Goal: Information Seeking & Learning: Find specific fact

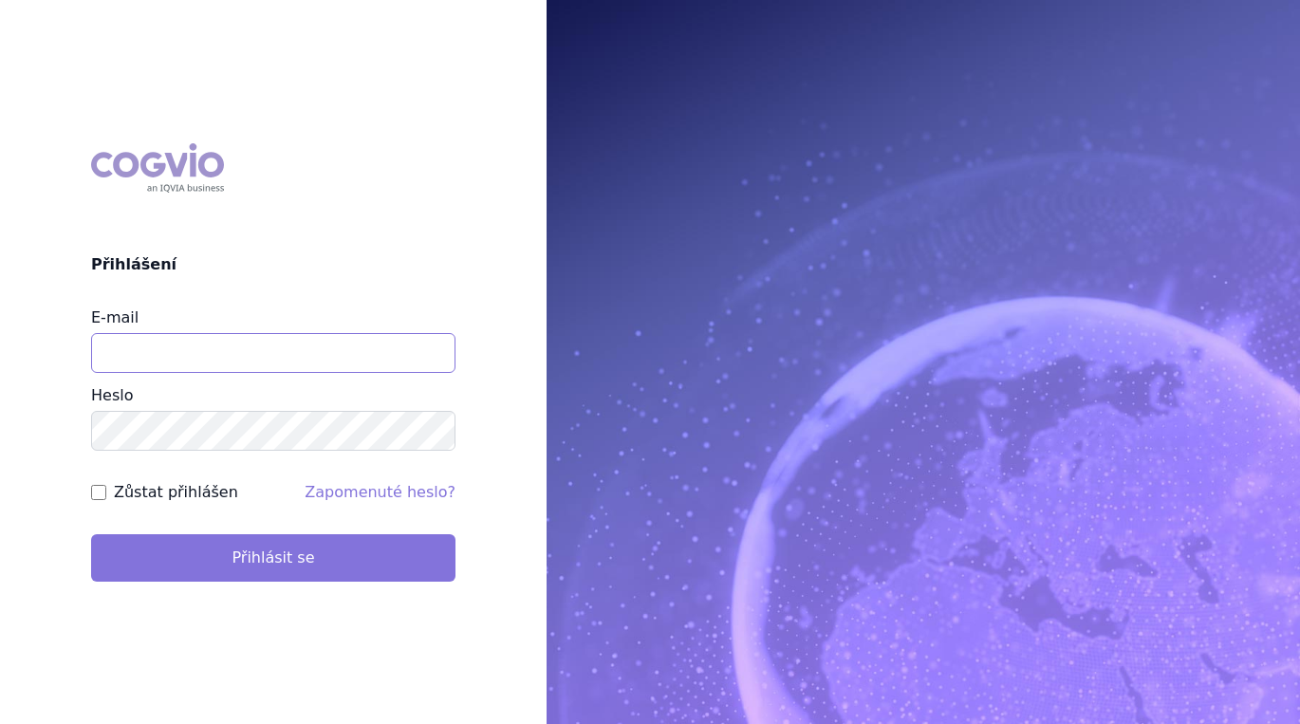
type input "tomas.mazel@vzp.cz"
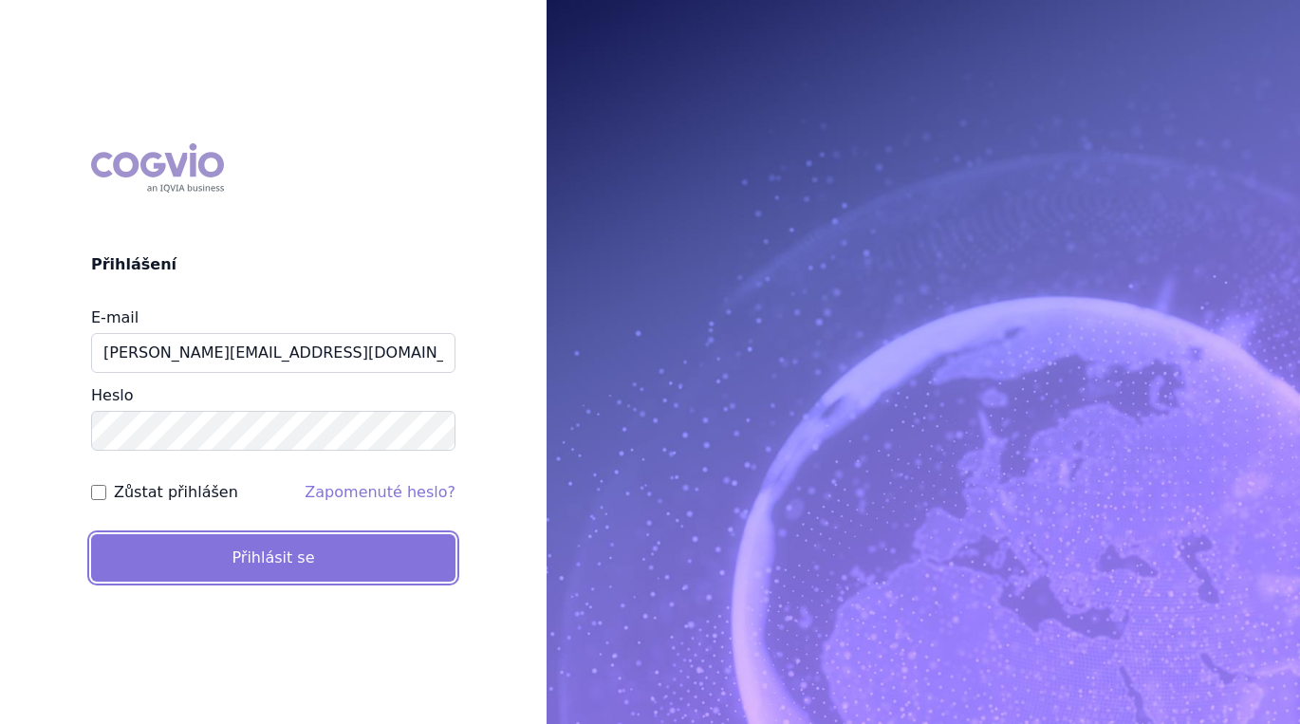
click at [286, 569] on button "Přihlásit se" at bounding box center [273, 557] width 364 height 47
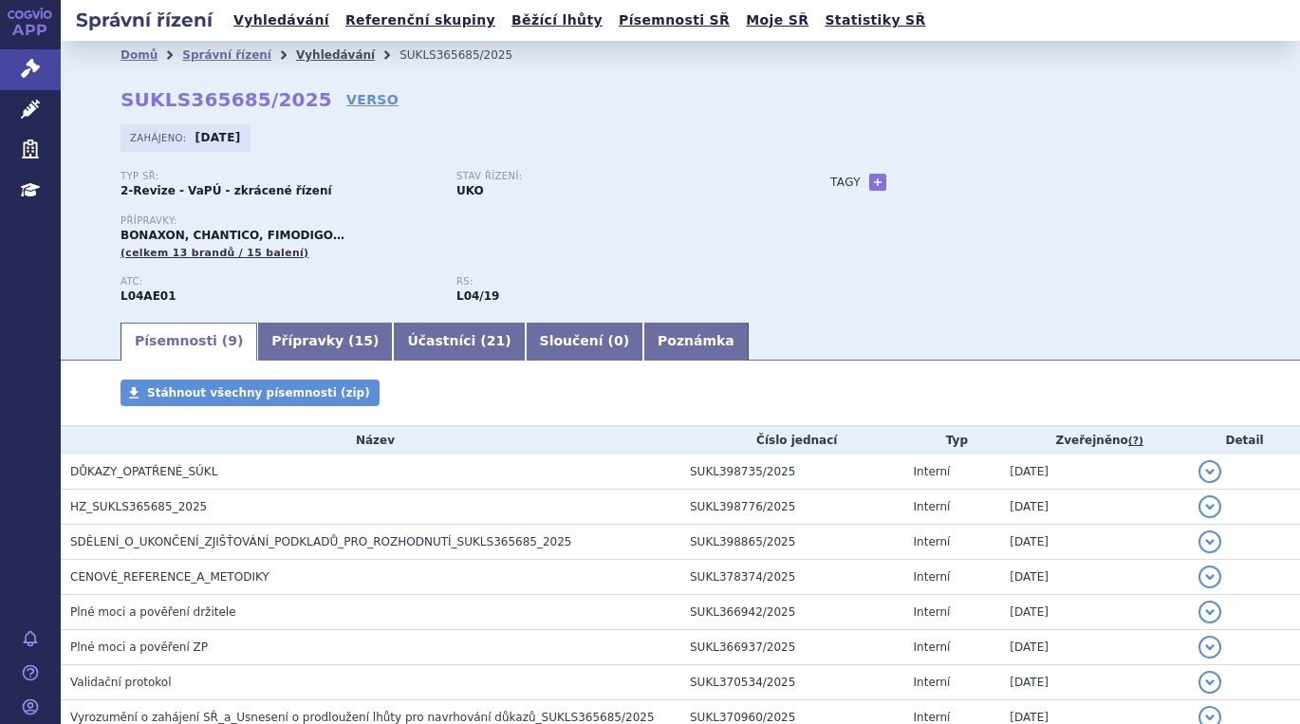
click at [296, 56] on link "Vyhledávání" at bounding box center [335, 54] width 79 height 13
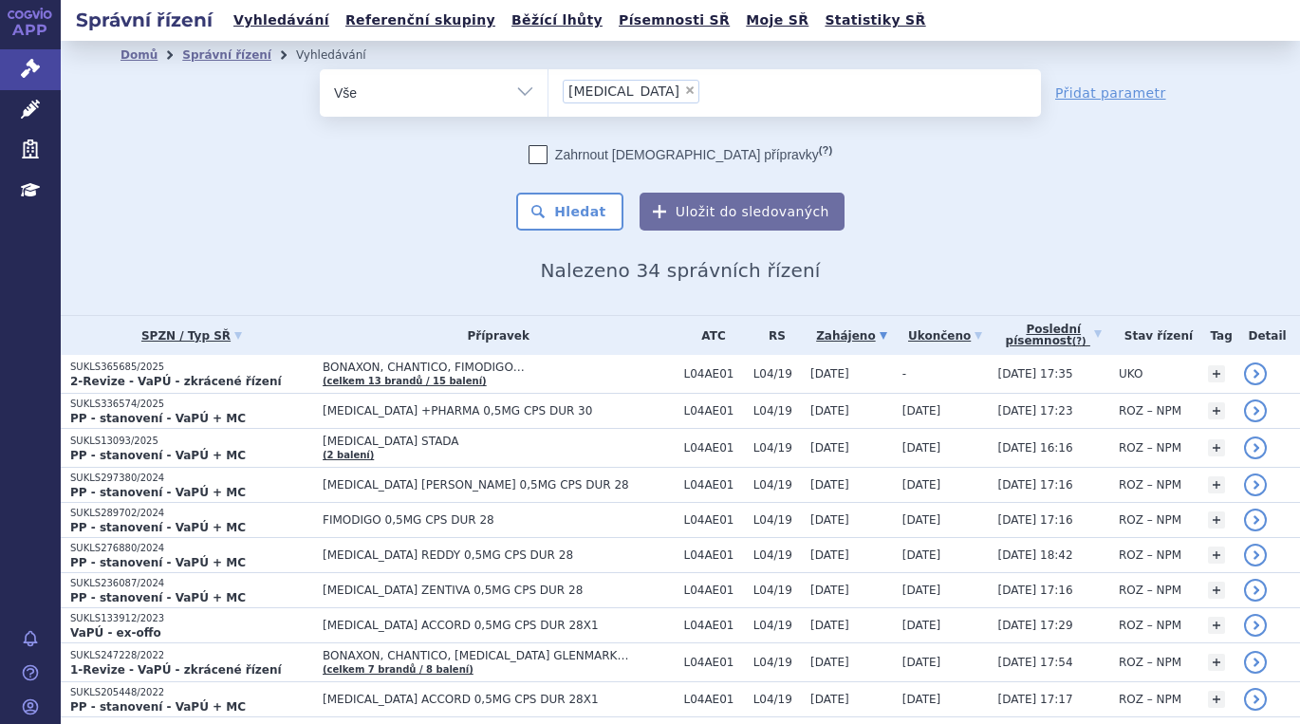
click at [684, 89] on span "×" at bounding box center [689, 89] width 11 height 11
click at [548, 89] on select "fingolimod" at bounding box center [547, 91] width 1 height 47
select select
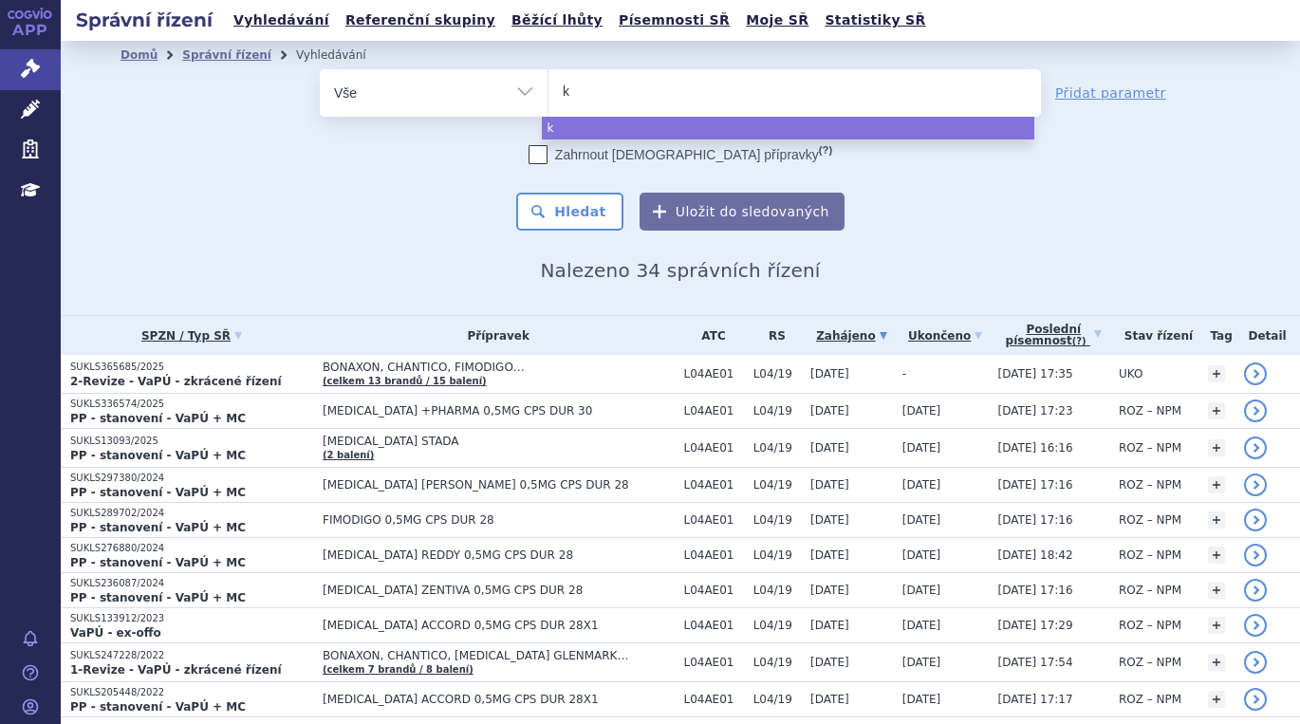
type input "ki"
type input "kis"
type input "kisq"
type input "kisqal"
type input "kisqali"
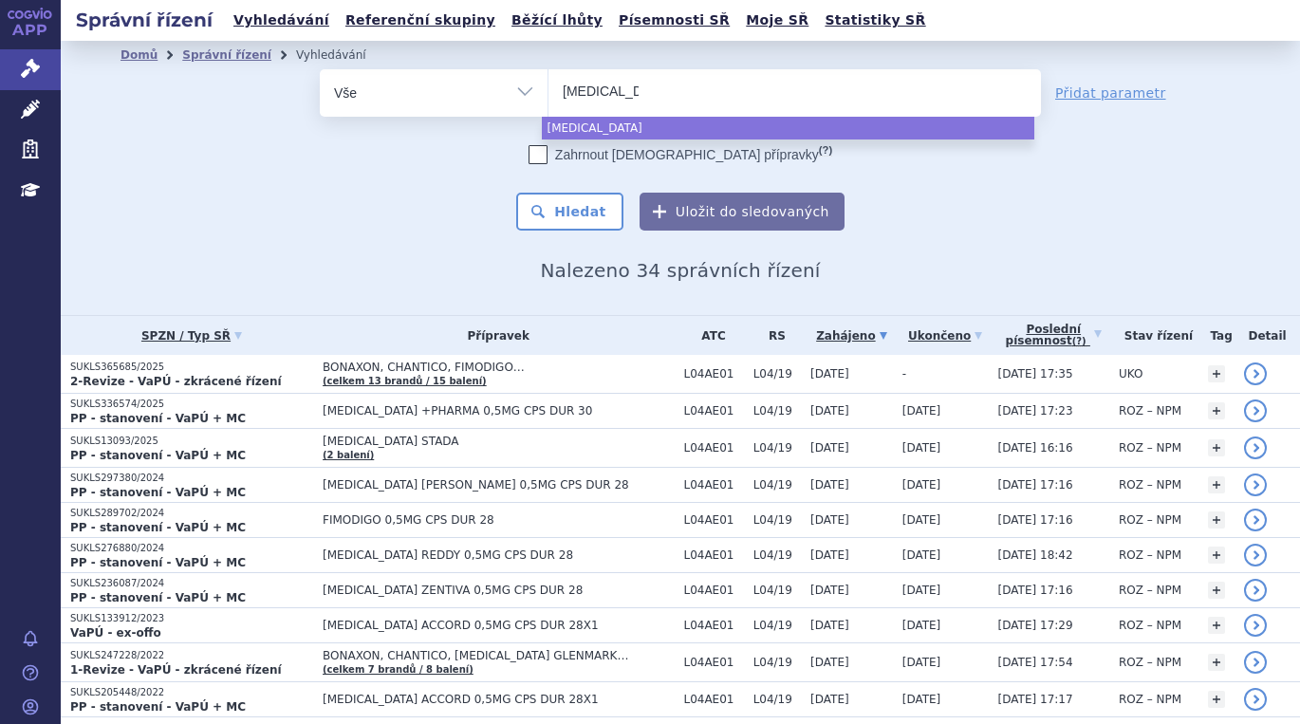
select select "kisqali"
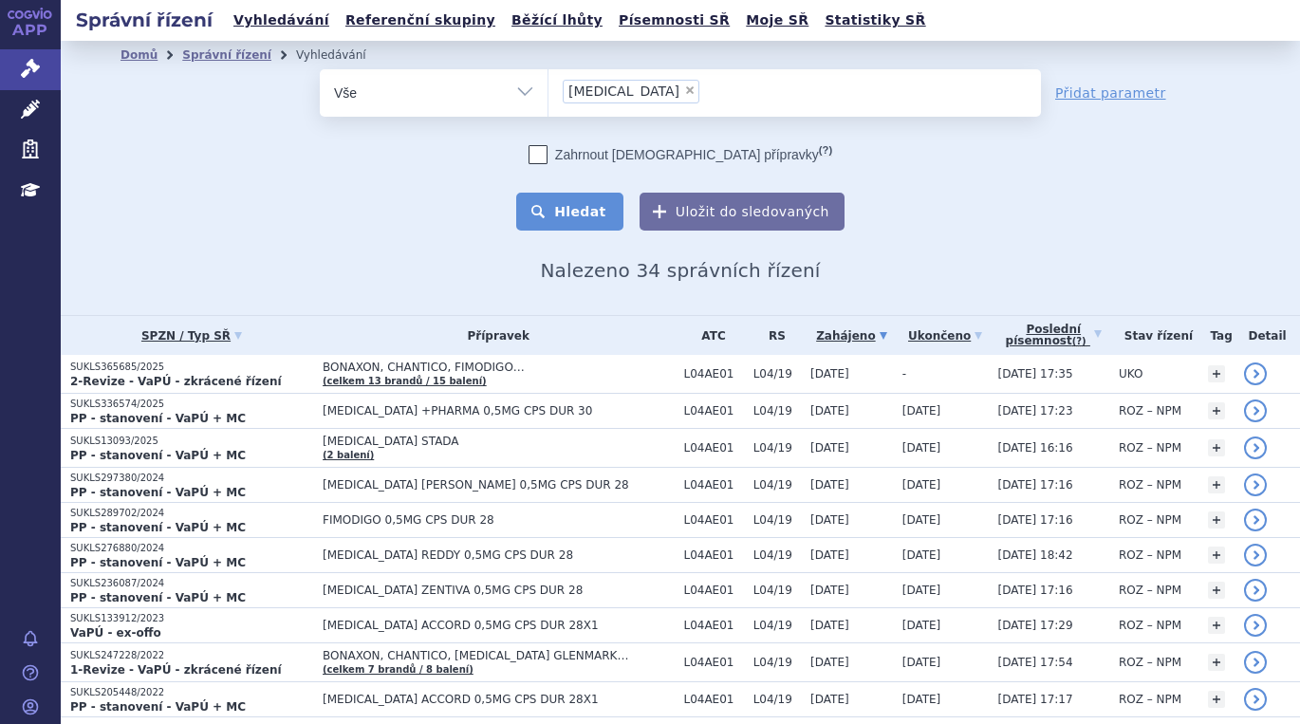
click at [553, 202] on button "Hledat" at bounding box center [569, 212] width 107 height 38
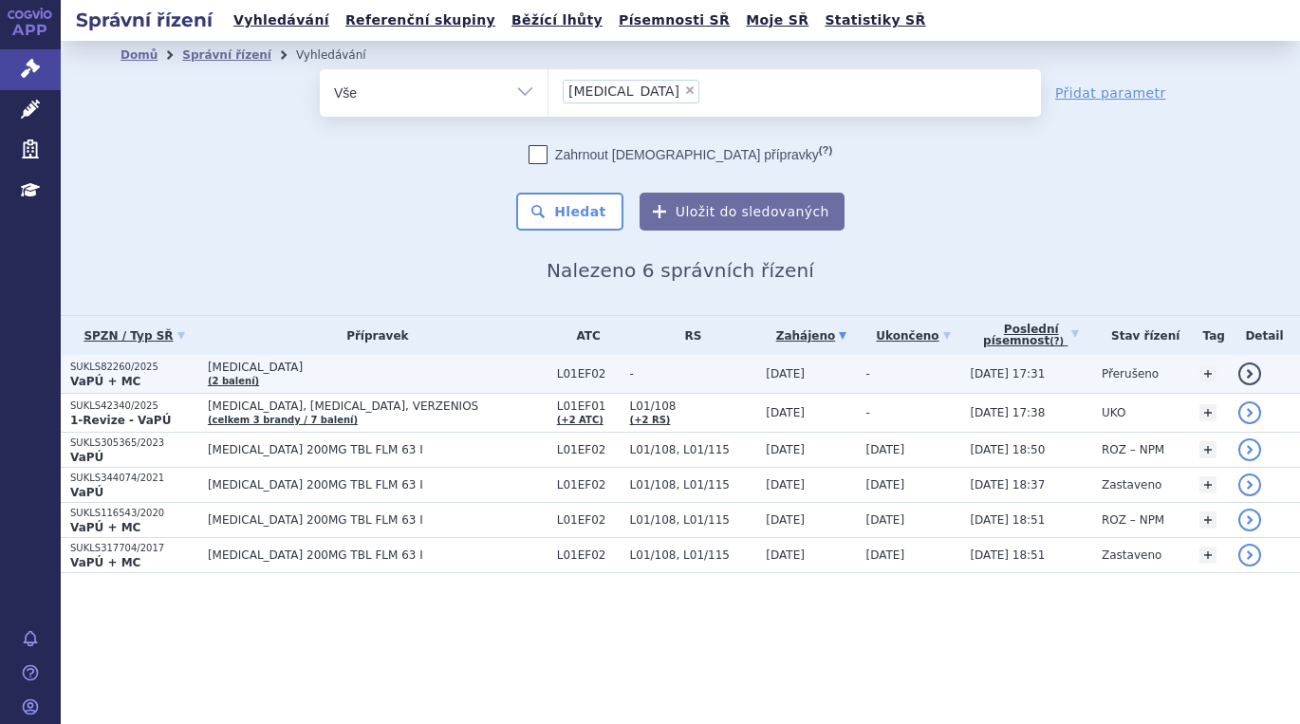
click at [112, 371] on p "SUKLS82260/2025" at bounding box center [134, 366] width 128 height 13
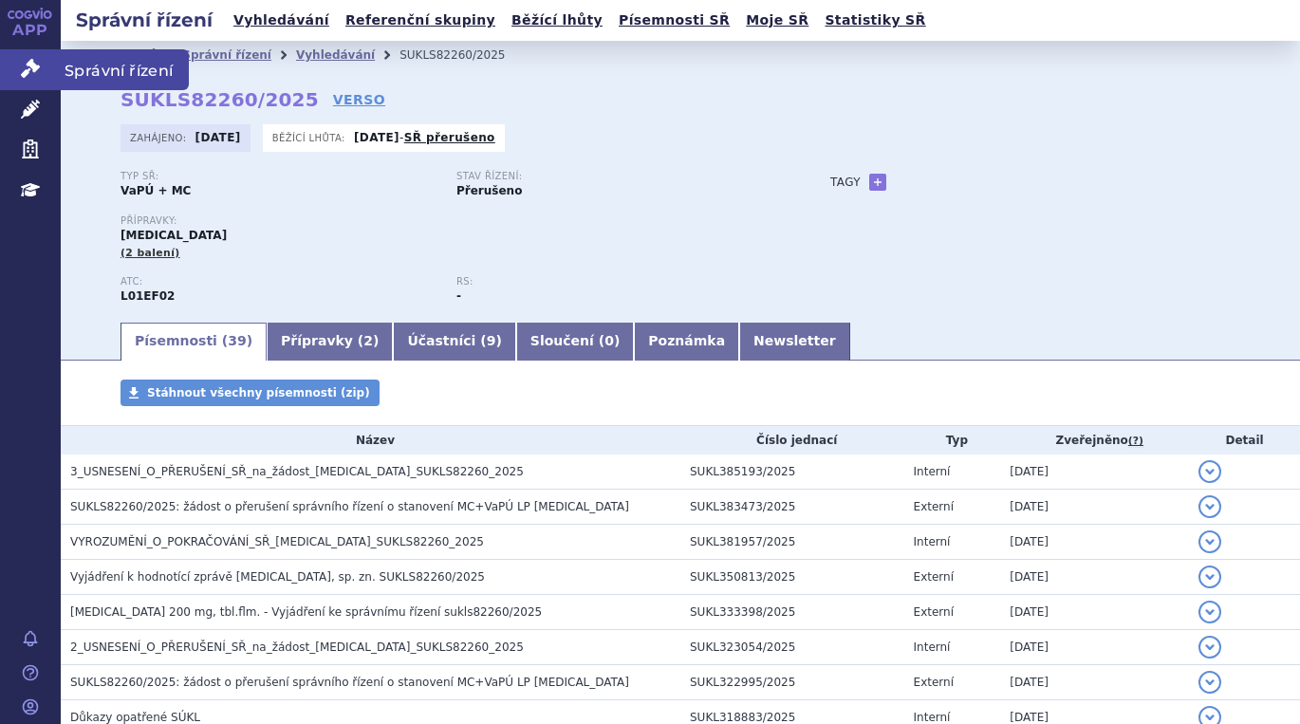
click at [94, 62] on span "Správní řízení" at bounding box center [125, 69] width 128 height 40
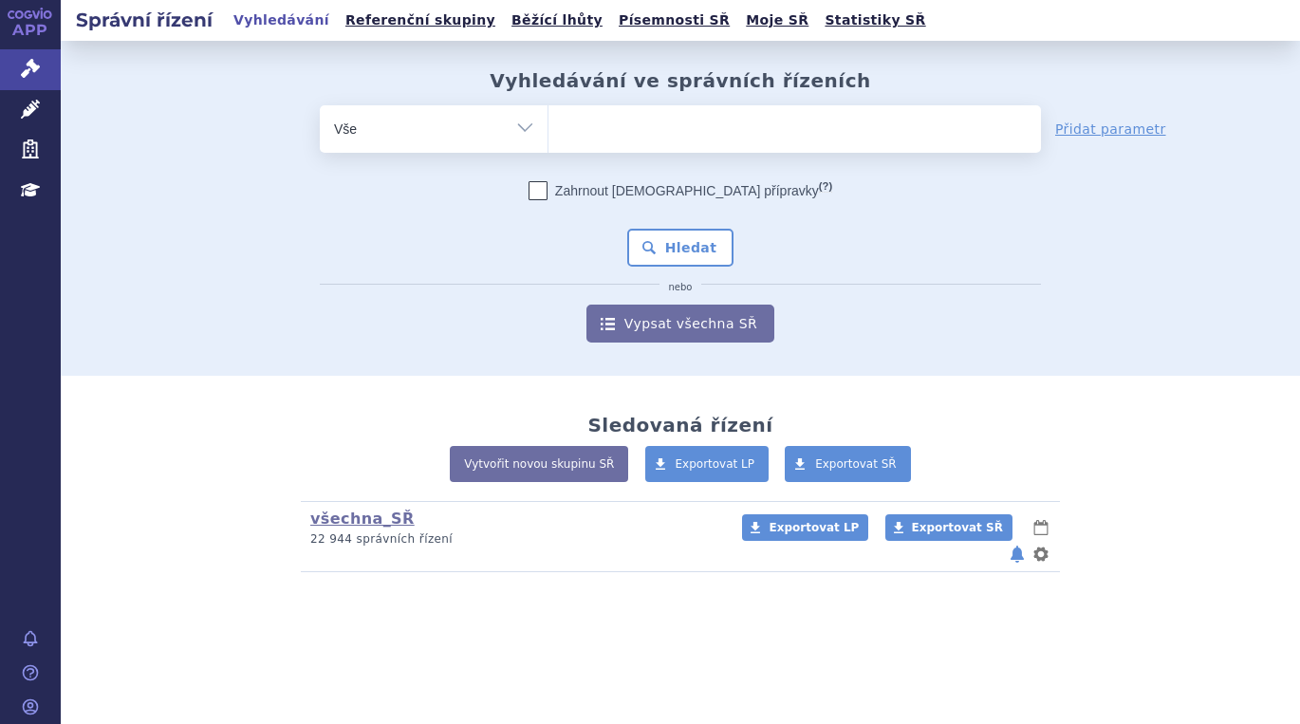
click at [680, 130] on ul at bounding box center [794, 125] width 492 height 40
click at [548, 130] on select at bounding box center [547, 127] width 1 height 47
type input "ke"
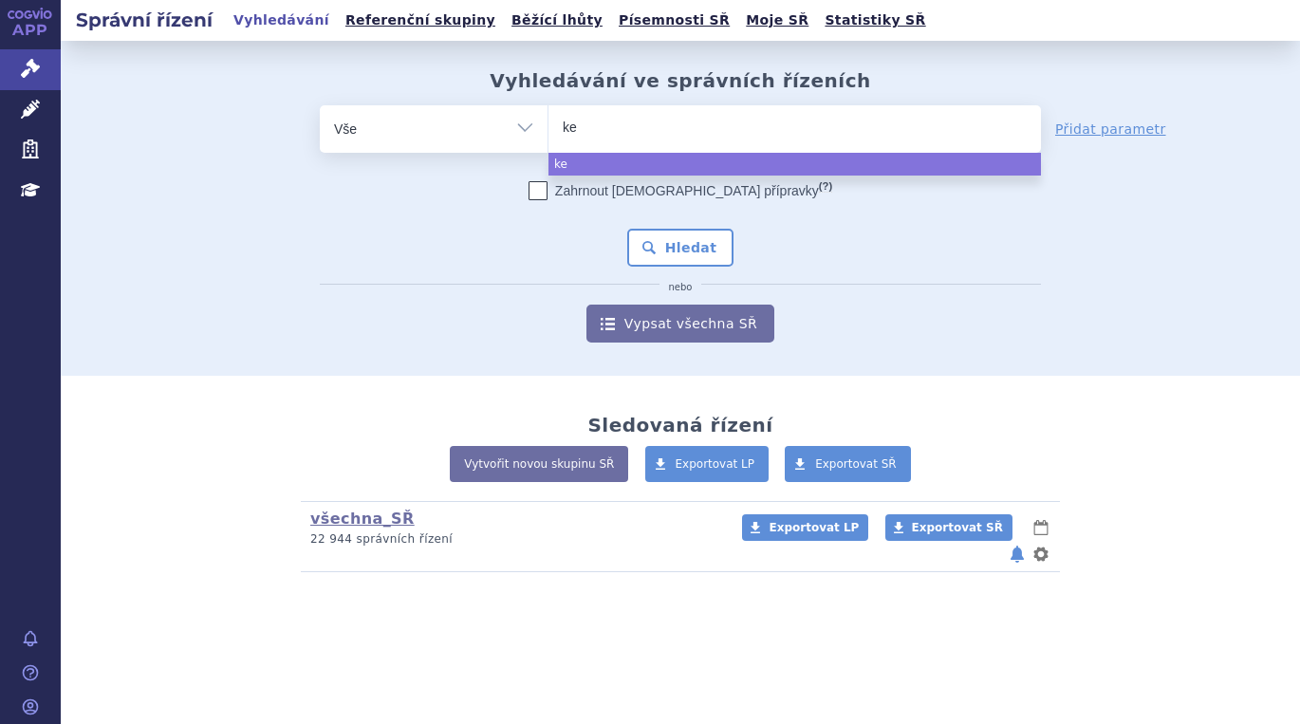
type input "kes"
type input "kesi"
type input "kesim"
type input "kesimp"
type input "kesimpt"
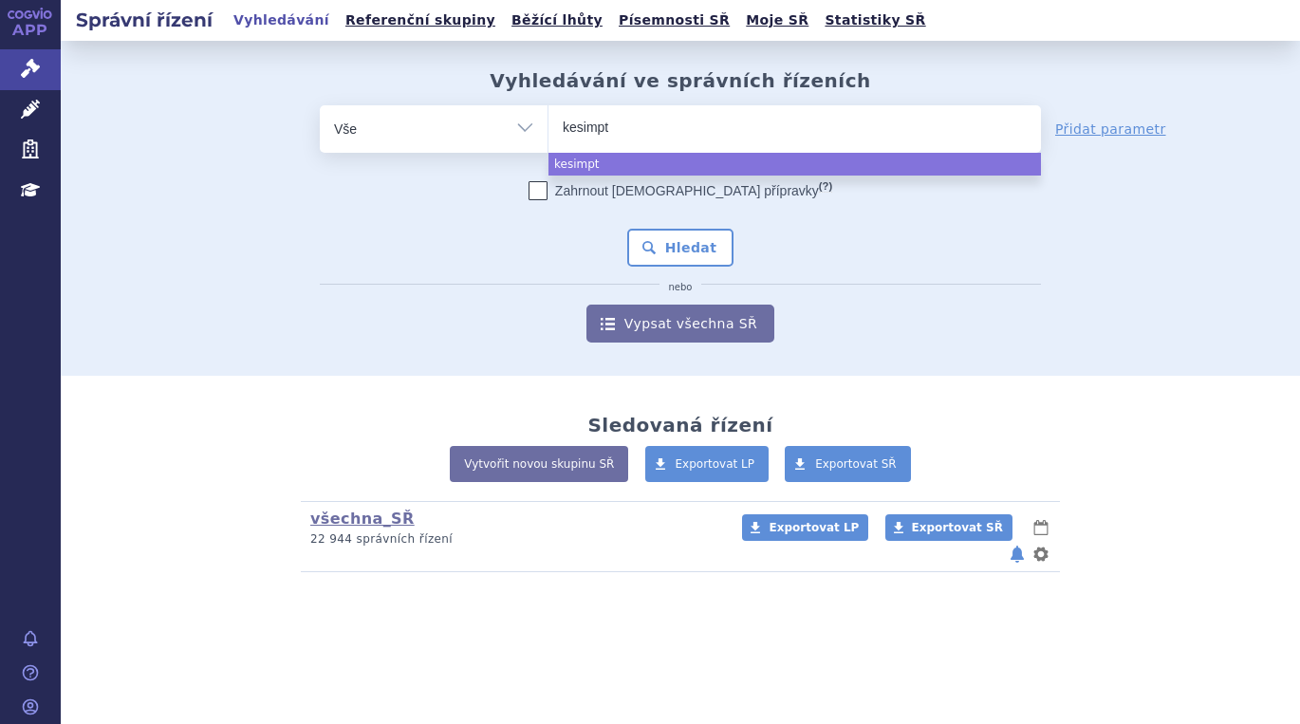
type input "[MEDICAL_DATA]"
select select "[MEDICAL_DATA]"
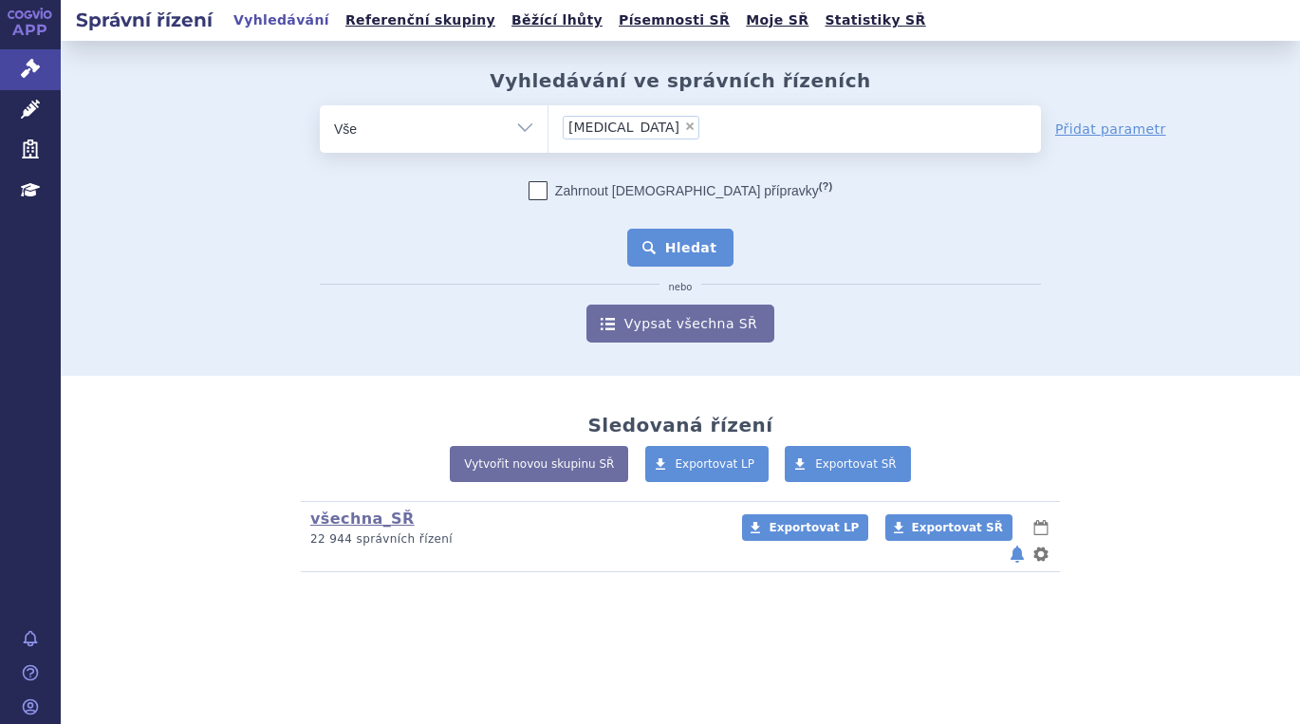
click at [674, 242] on button "Hledat" at bounding box center [680, 248] width 107 height 38
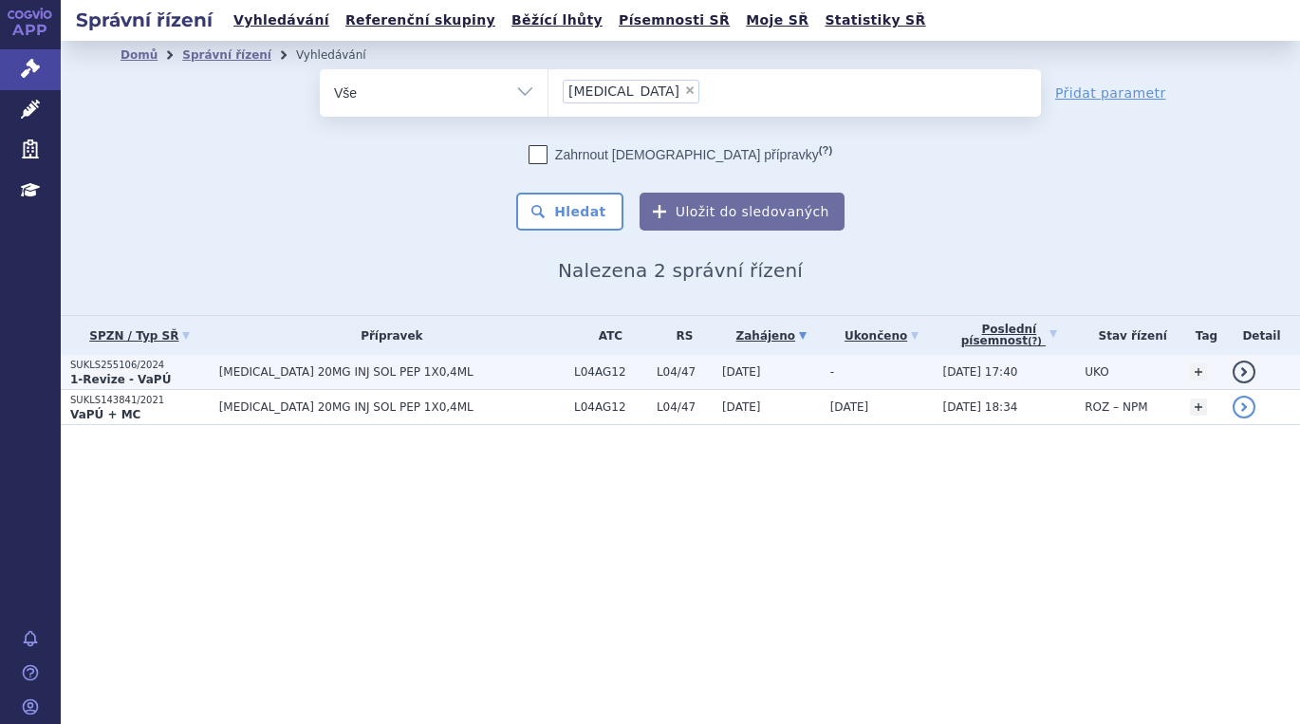
click at [108, 373] on strong "1-Revize - VaPÚ" at bounding box center [120, 379] width 101 height 13
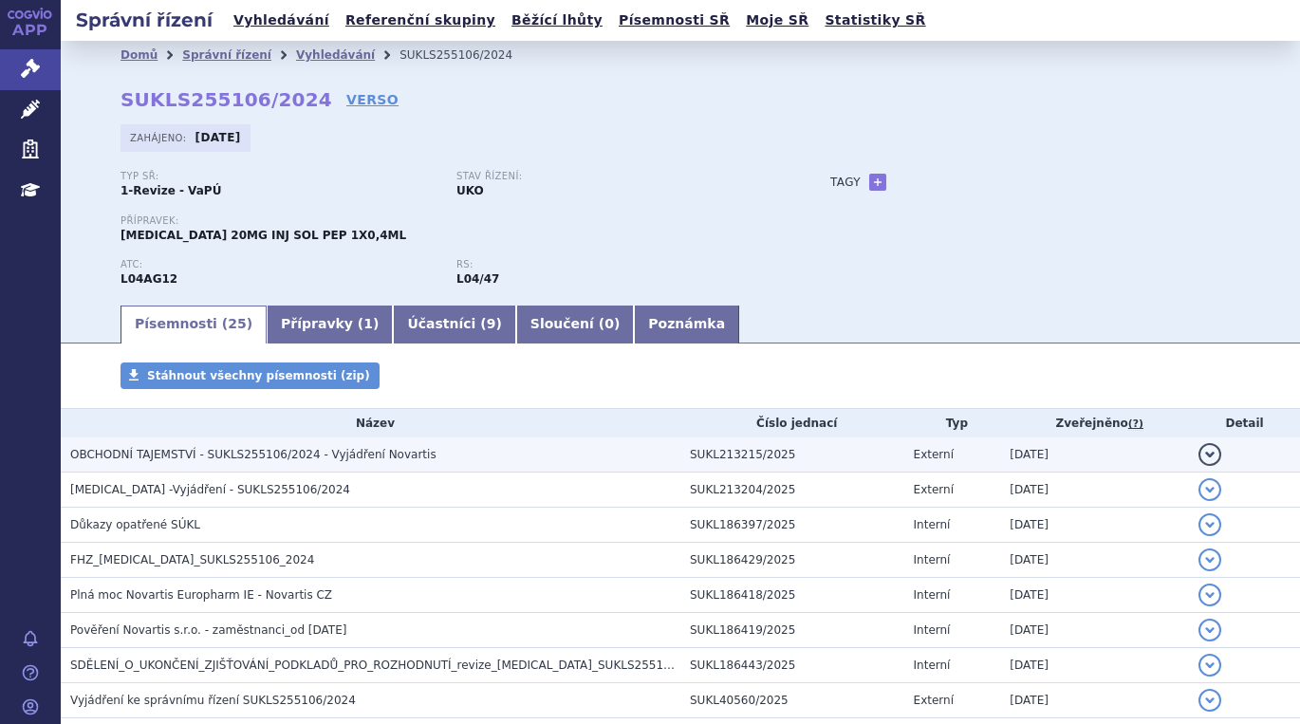
click at [296, 460] on span "OBCHODNÍ TAJEMSTVÍ - SUKLS255106/2024 - Vyjádření Novartis" at bounding box center [253, 454] width 366 height 13
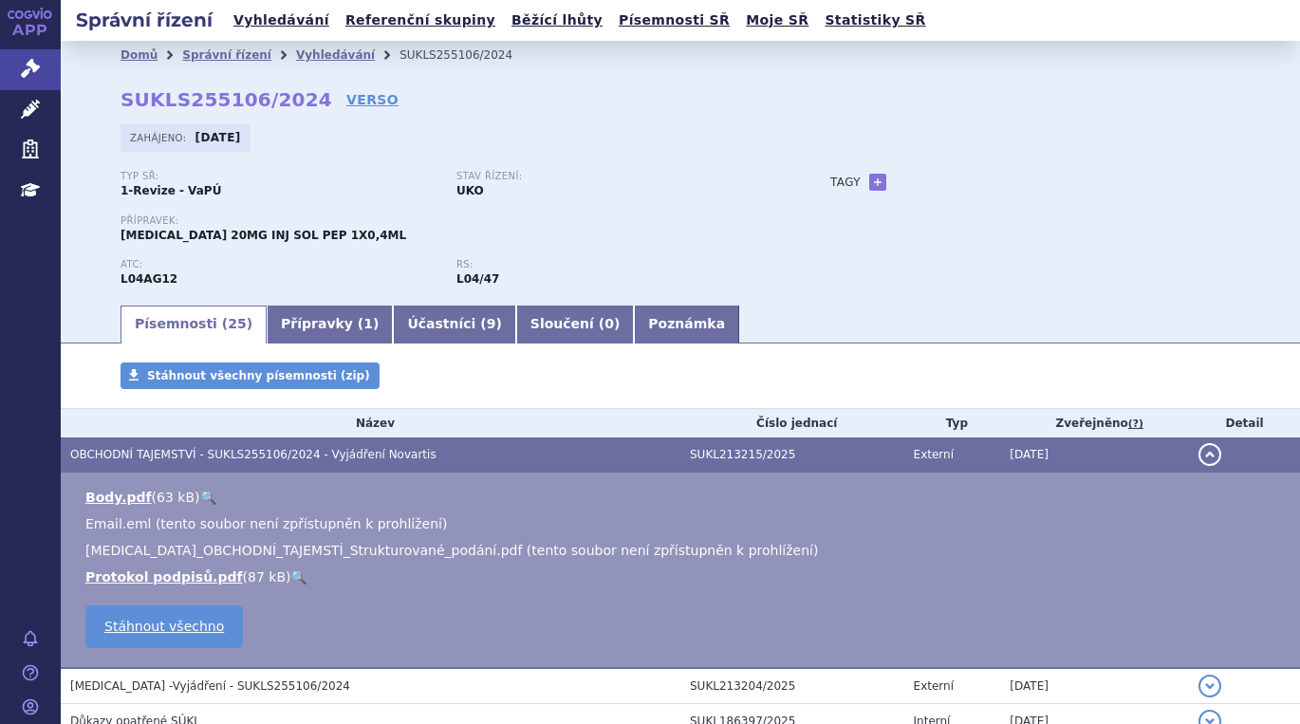
click at [156, 318] on link "Písemnosti ( 25 )" at bounding box center [193, 324] width 146 height 38
click at [51, 69] on link "Správní řízení" at bounding box center [30, 69] width 61 height 40
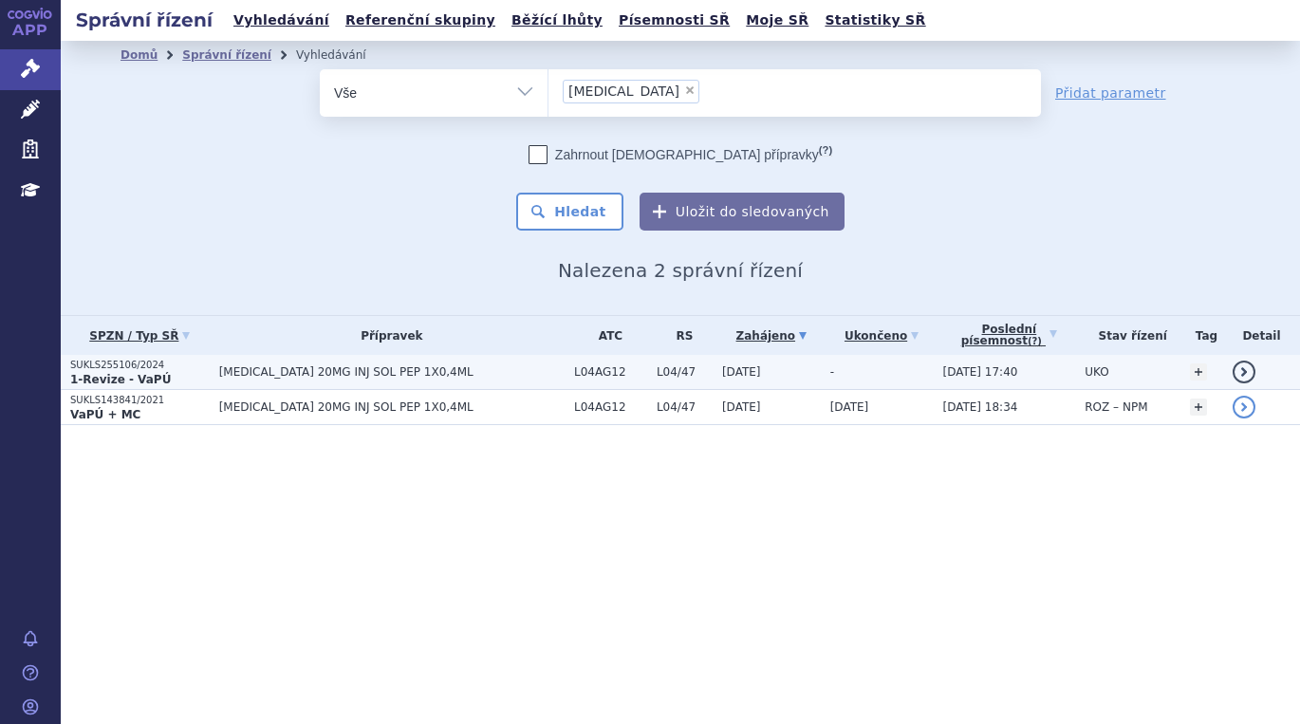
click at [129, 365] on p "SUKLS255106/2024" at bounding box center [139, 365] width 139 height 13
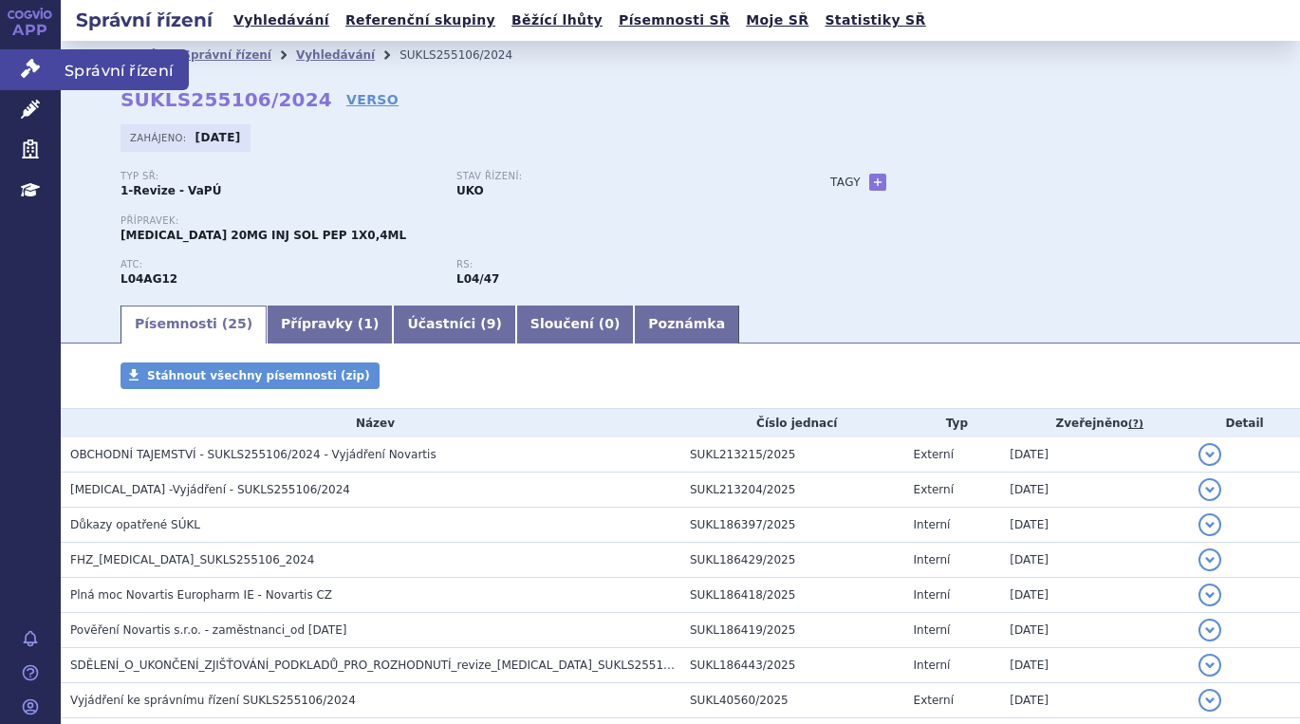
click at [38, 72] on icon at bounding box center [30, 68] width 19 height 19
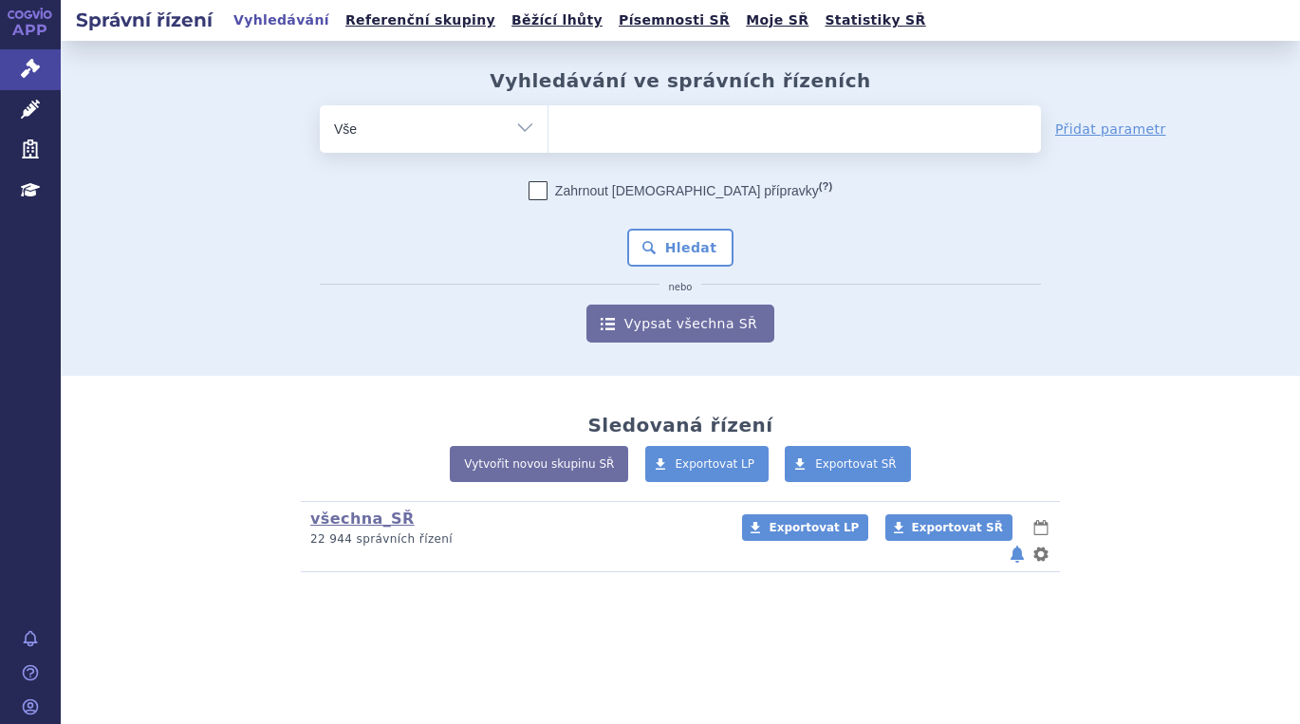
click at [648, 124] on ul at bounding box center [794, 125] width 492 height 40
click at [548, 124] on select at bounding box center [547, 127] width 1 height 47
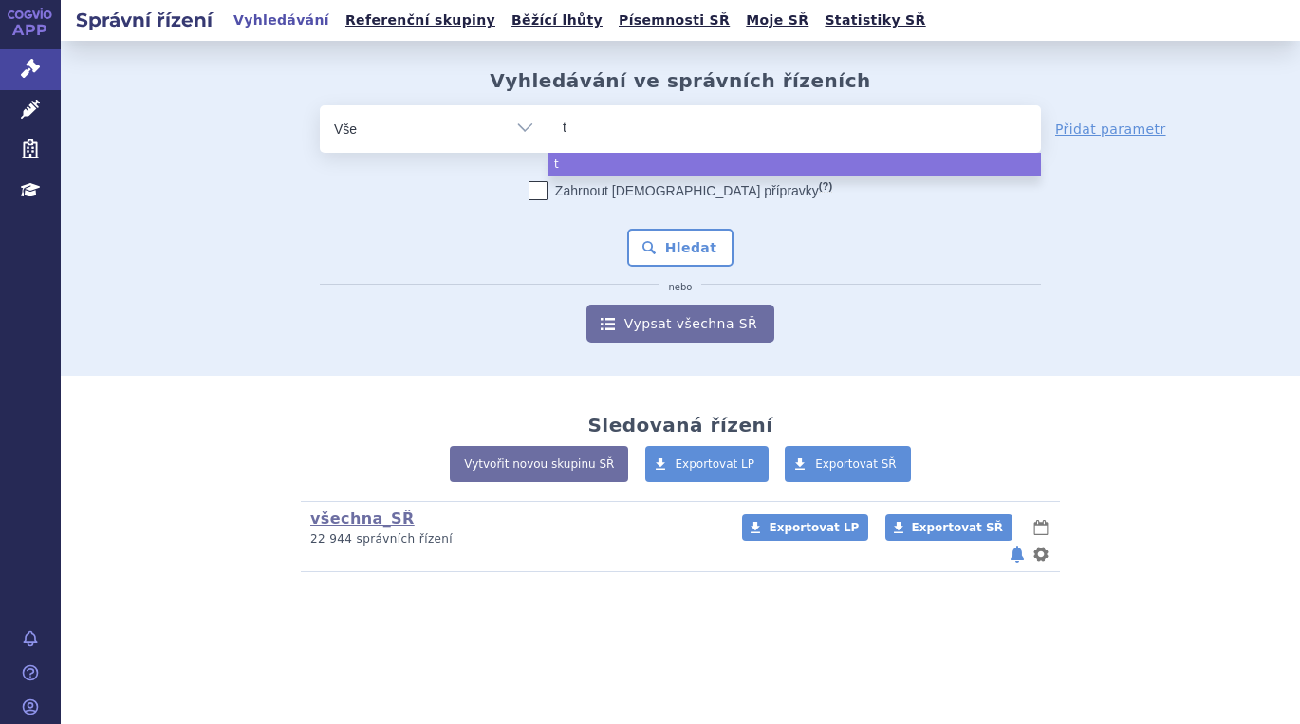
type input "ta"
type input "tafi"
type input "tafin"
type input "tafinl"
type input "tafinla"
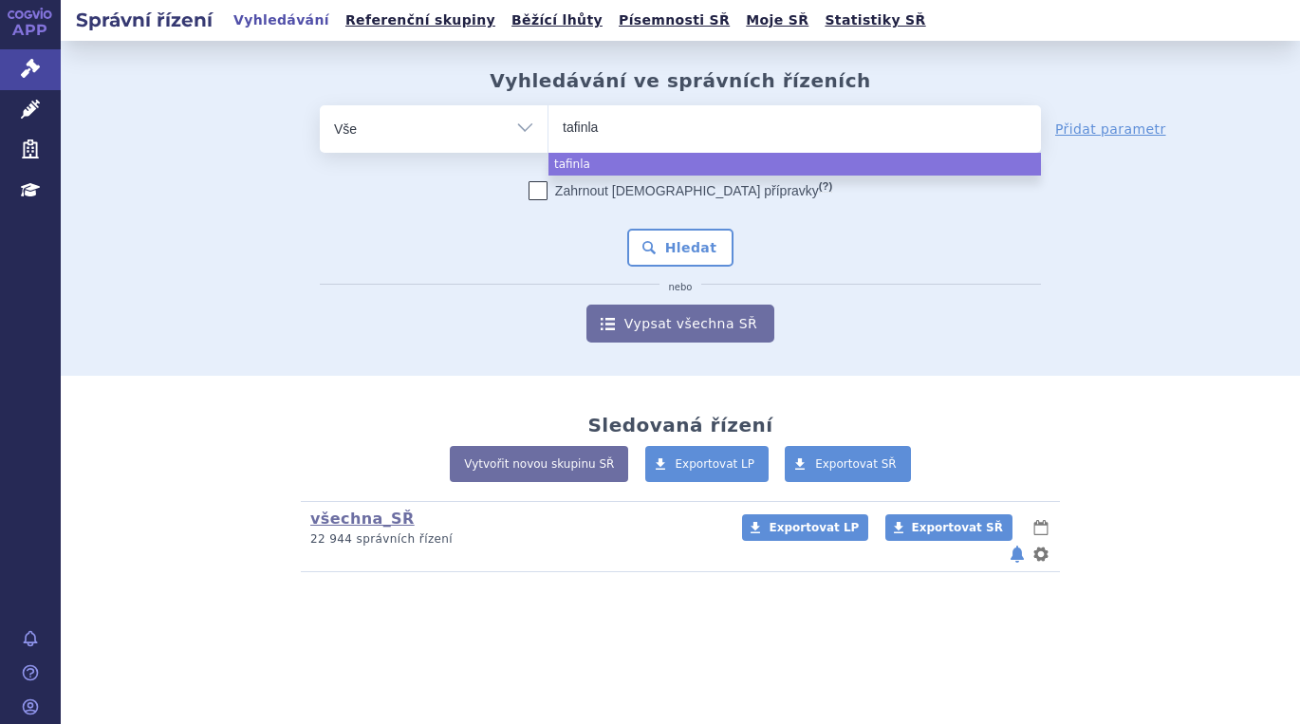
type input "tafinlar"
select select "tafinlar"
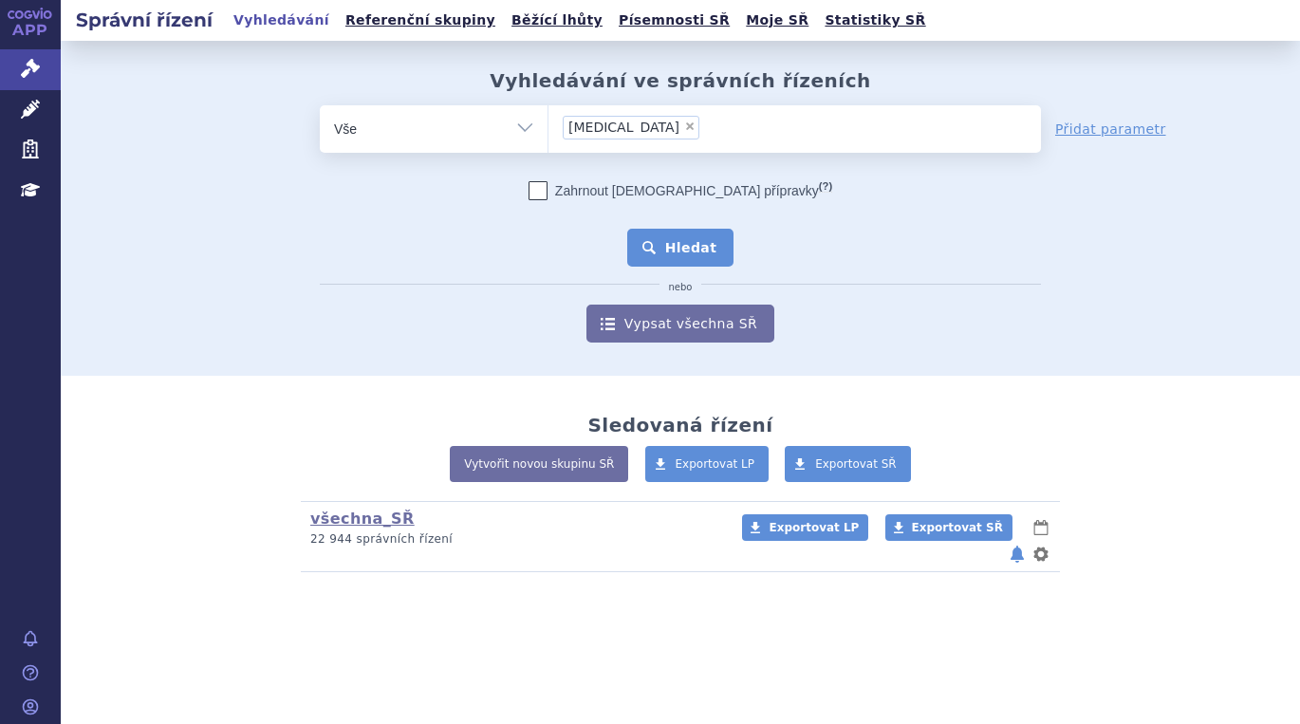
click at [691, 237] on button "Hledat" at bounding box center [680, 248] width 107 height 38
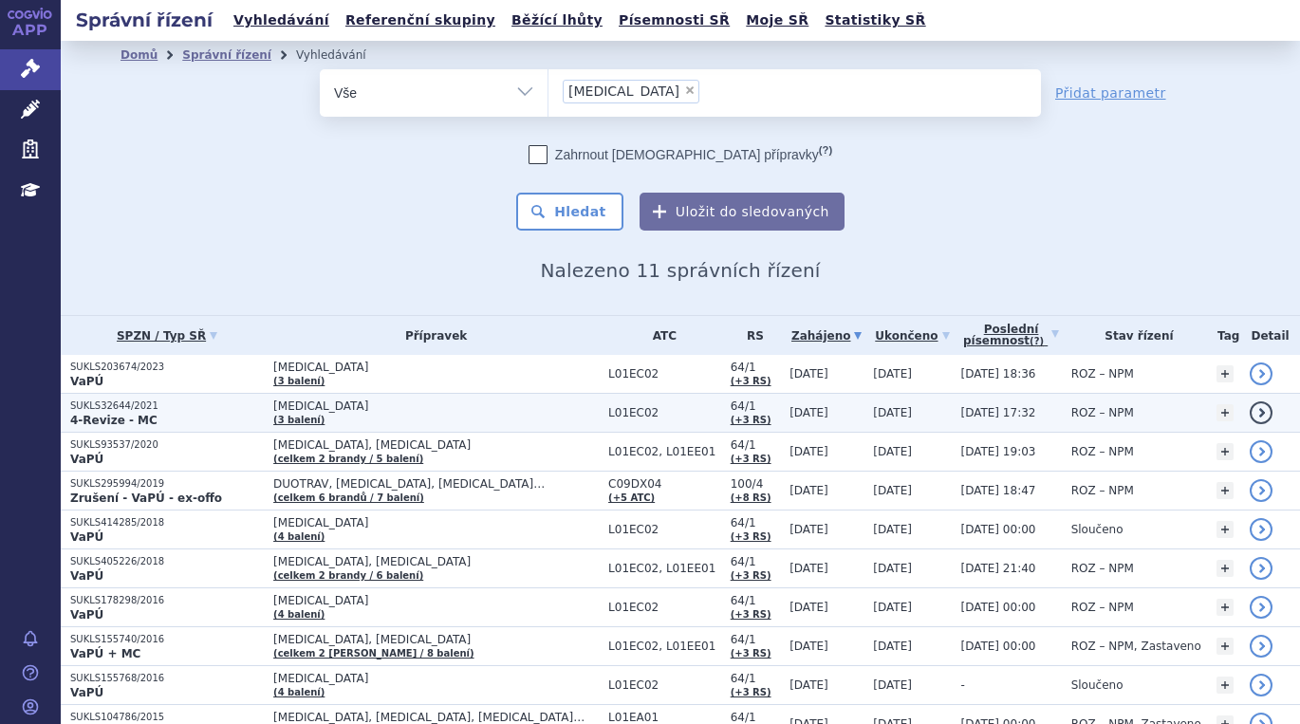
click at [101, 405] on p "SUKLS32644/2021" at bounding box center [167, 405] width 194 height 13
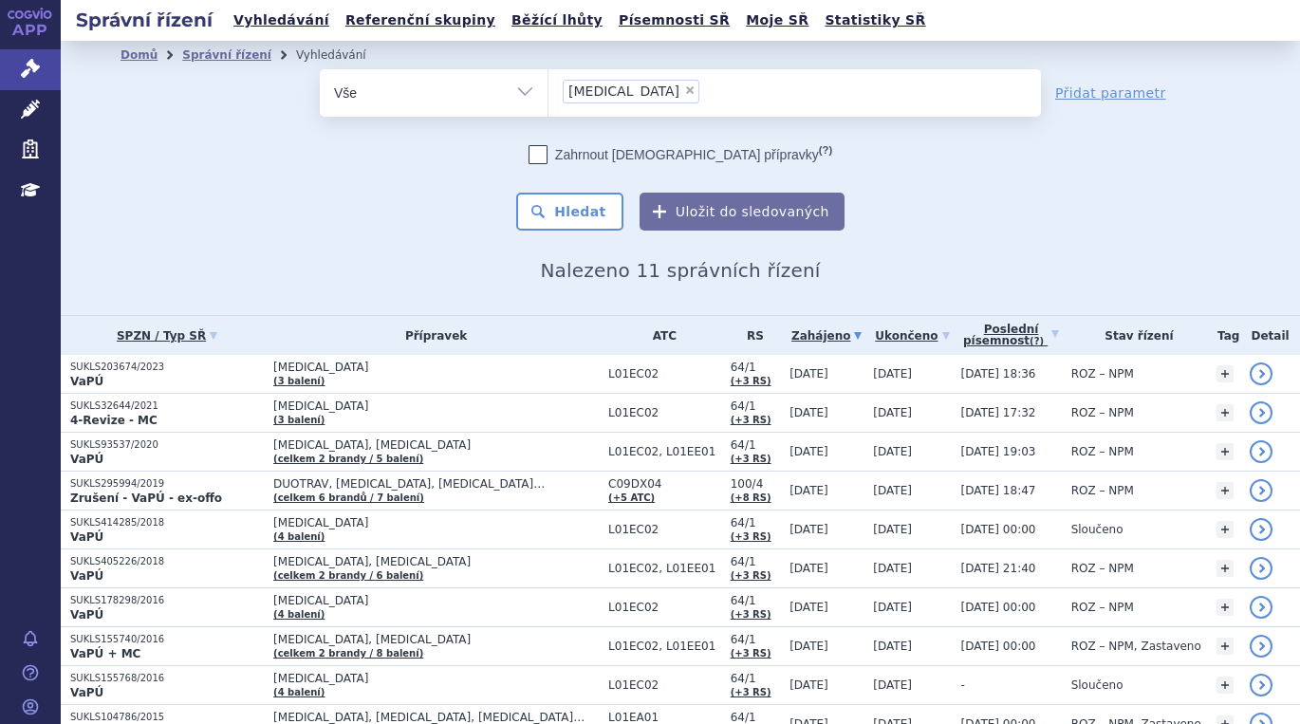
click at [684, 94] on span "×" at bounding box center [689, 89] width 11 height 11
click at [548, 94] on select "[MEDICAL_DATA]" at bounding box center [547, 91] width 1 height 47
select select
click at [610, 94] on ul at bounding box center [794, 89] width 492 height 40
click at [548, 94] on select "[MEDICAL_DATA]" at bounding box center [547, 91] width 1 height 47
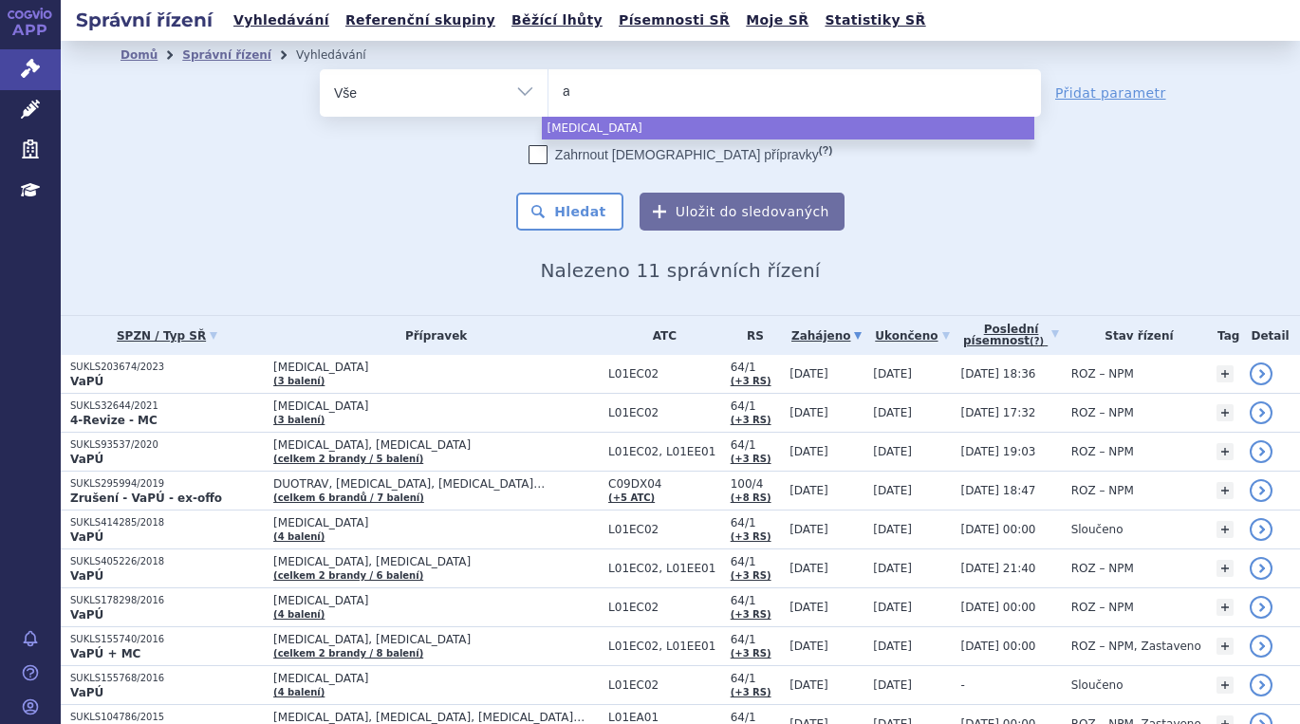
type input "ai"
type input "aim"
type input "aimo"
type input "aimovi"
type input "[MEDICAL_DATA]"
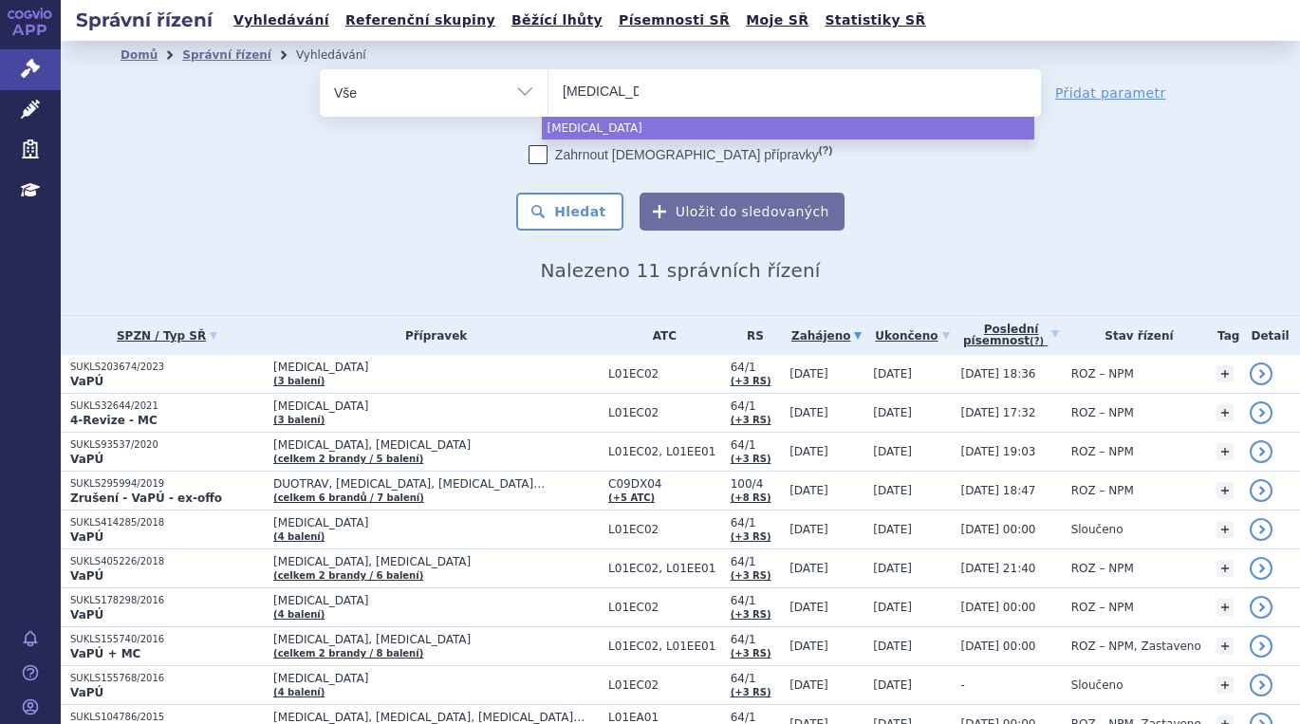
select select "[MEDICAL_DATA]"
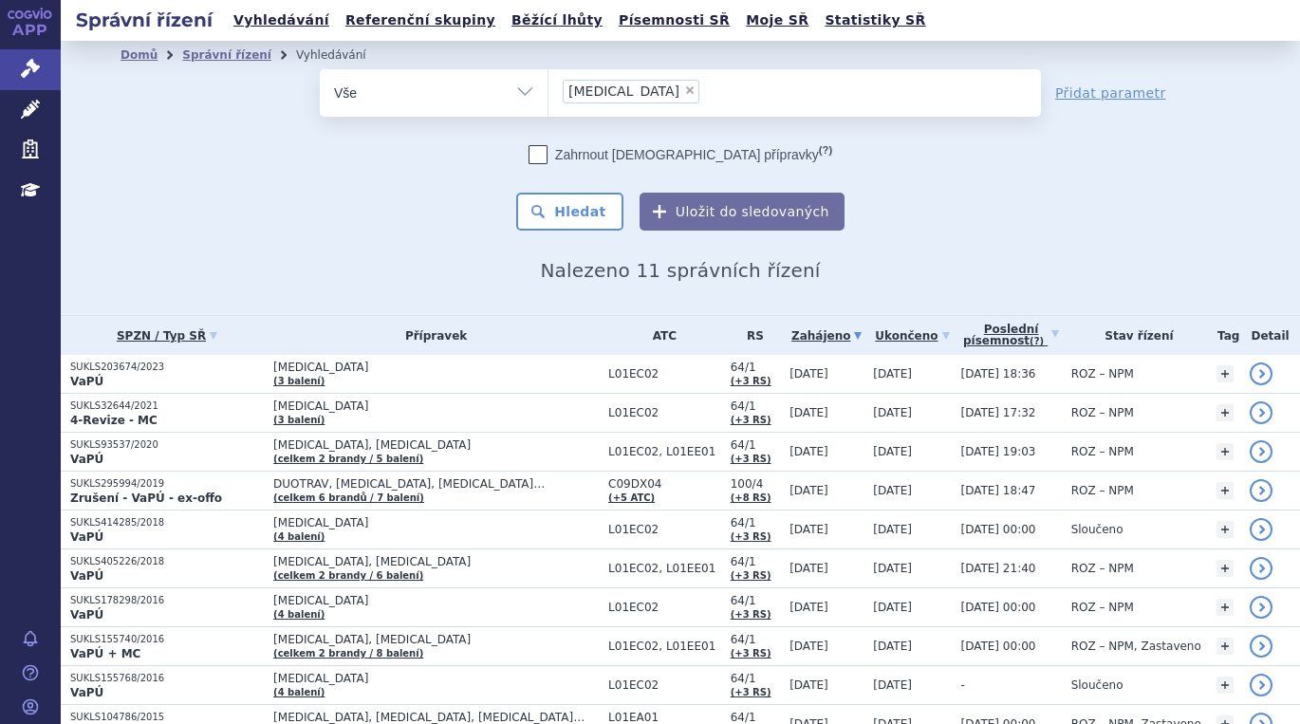
click at [564, 236] on div "Domů Správní řízení Vyhledávání Vyhledávání ve správních řízeních odstranit Vše…" at bounding box center [680, 175] width 1195 height 212
click at [572, 223] on button "Hledat" at bounding box center [569, 212] width 107 height 38
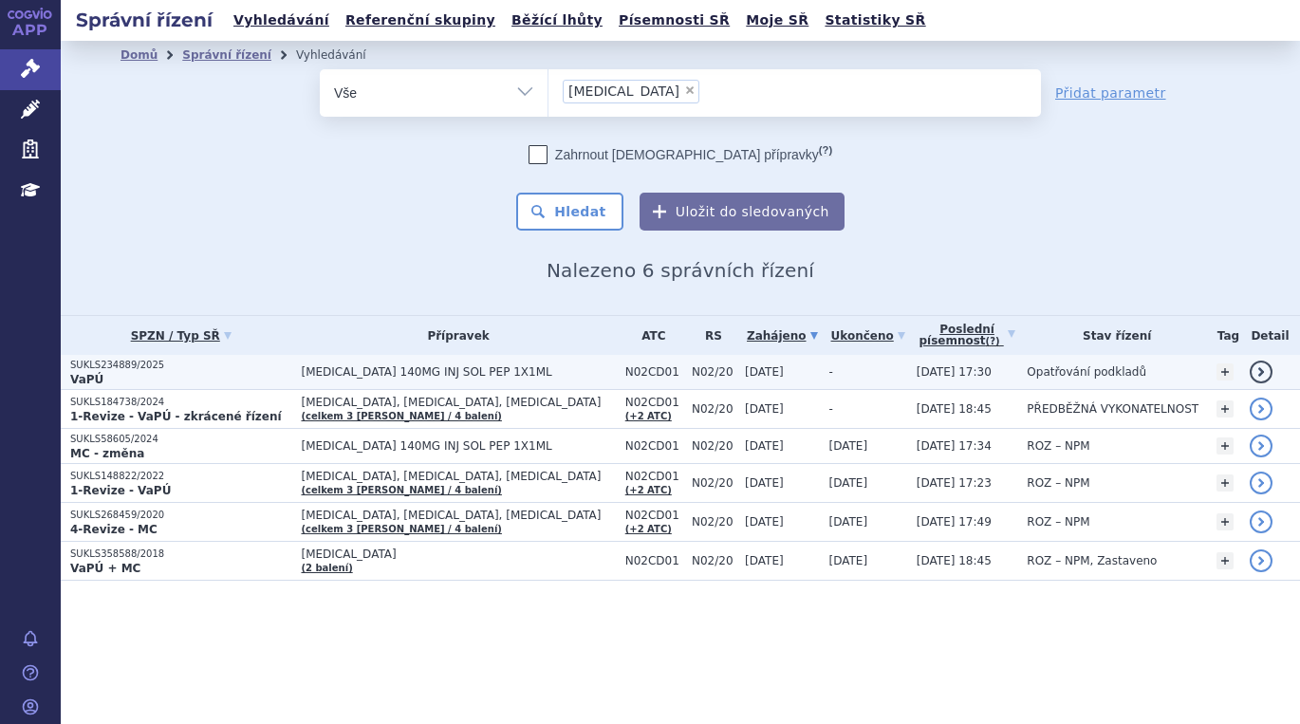
click at [94, 369] on p "SUKLS234889/2025" at bounding box center [180, 365] width 221 height 13
